Goal: Communication & Community: Answer question/provide support

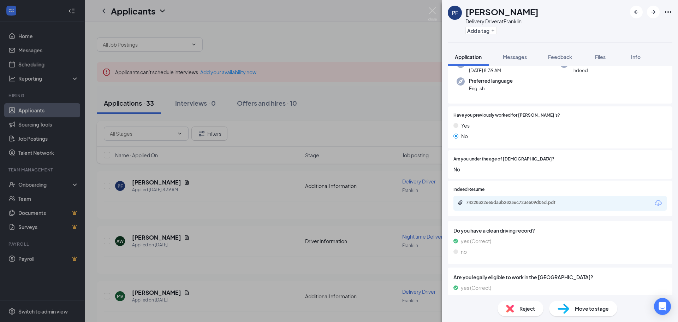
scroll to position [43, 0]
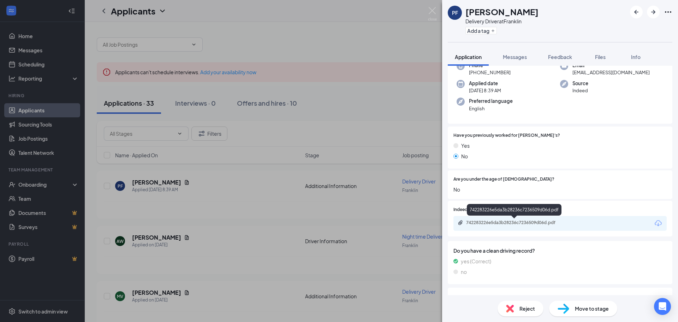
click at [505, 222] on div "742283226e5da3b28236c7236509d06d.pdf" at bounding box center [515, 223] width 99 height 6
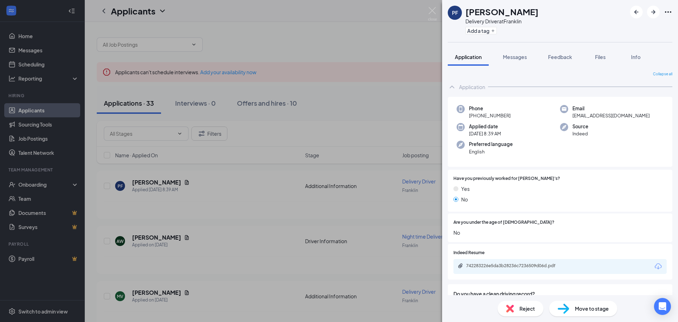
drag, startPoint x: 513, startPoint y: 55, endPoint x: 525, endPoint y: 69, distance: 17.5
click at [515, 55] on span "Messages" at bounding box center [515, 57] width 24 height 6
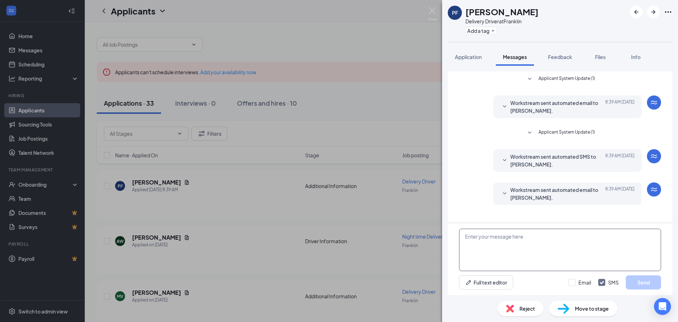
click at [480, 241] on textarea at bounding box center [560, 249] width 202 height 42
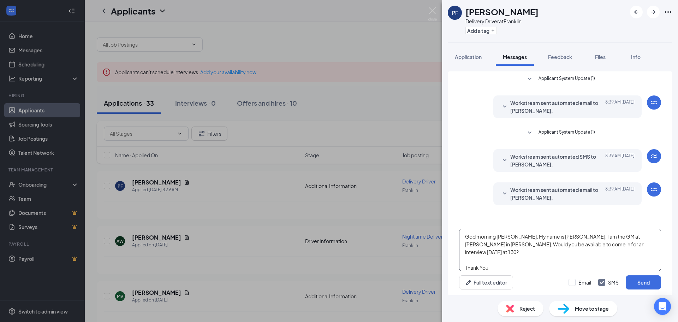
click at [472, 237] on textarea "God morning [PERSON_NAME]. My name is [PERSON_NAME]. I am the GM at [PERSON_NAM…" at bounding box center [560, 249] width 202 height 42
type textarea "Good morning [PERSON_NAME]. My name is [PERSON_NAME]. I am the GM at [PERSON_NA…"
click at [647, 283] on button "Send" at bounding box center [643, 282] width 35 height 14
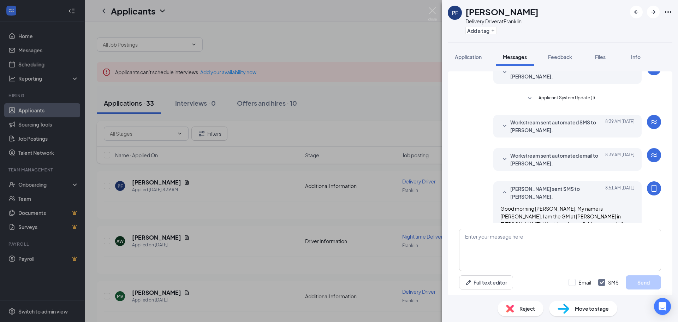
scroll to position [66, 0]
